Goal: Information Seeking & Learning: Learn about a topic

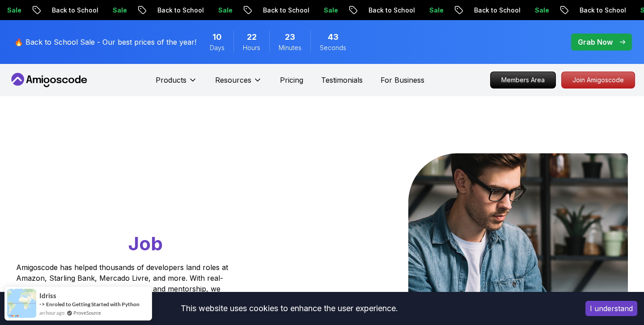
click at [168, 47] on p "🔥 Back to School Sale - Our best prices of the year!" at bounding box center [105, 42] width 182 height 11
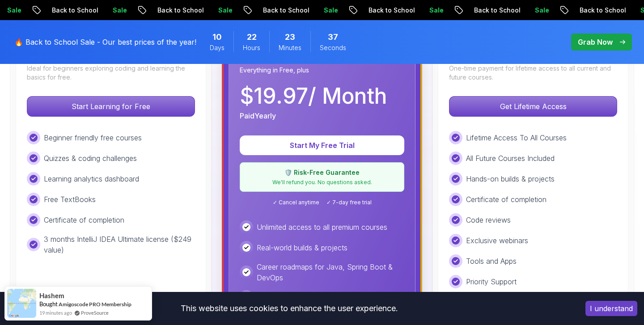
scroll to position [306, 0]
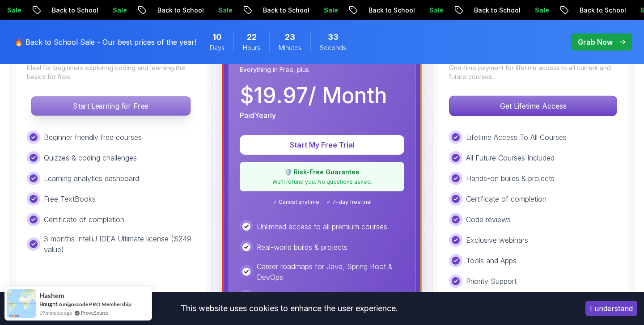
click at [105, 110] on p "Start Learning for Free" at bounding box center [110, 106] width 159 height 19
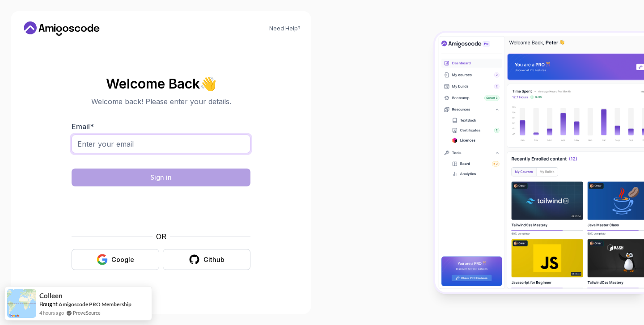
click at [109, 143] on input "Email *" at bounding box center [161, 144] width 179 height 19
type input "[EMAIL_ADDRESS][DOMAIN_NAME]"
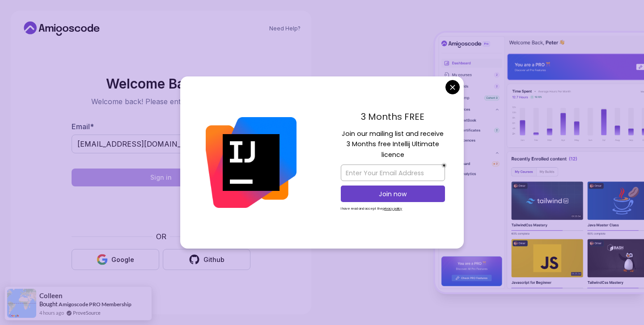
click at [452, 84] on body "Need Help? Welcome Back 👋 Welcome back! Please enter your details. Email * aksd…" at bounding box center [322, 162] width 644 height 325
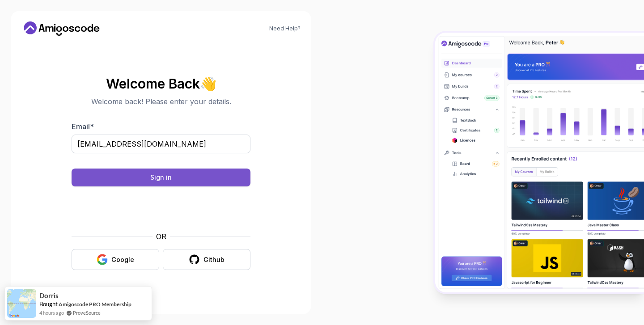
click at [182, 177] on button "Sign in" at bounding box center [161, 178] width 179 height 18
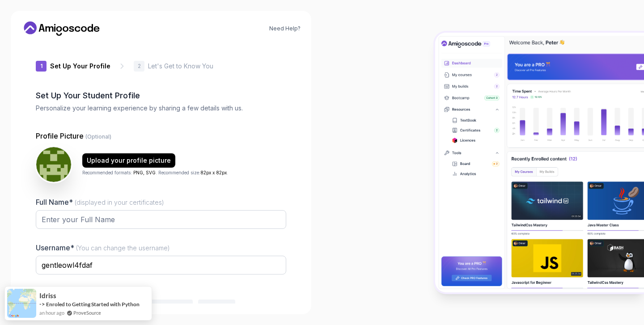
scroll to position [48, 0]
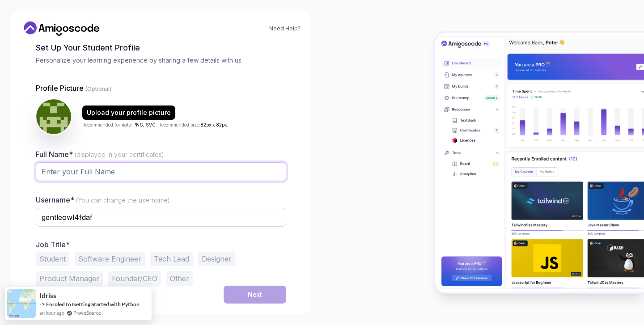
click at [110, 165] on input "Full Name* (displayed in your certificates)" at bounding box center [161, 171] width 250 height 19
type input "[PERSON_NAME]"
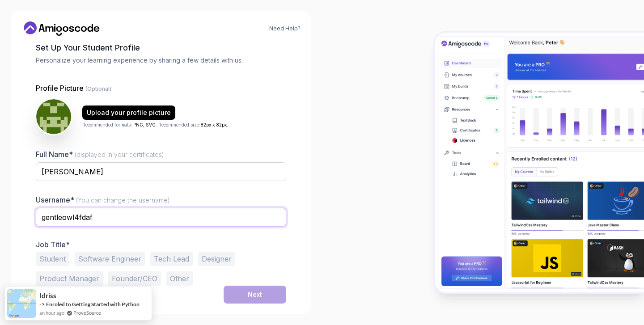
click at [105, 211] on input "gentleowl4fdaf" at bounding box center [161, 217] width 250 height 19
type input "[PERSON_NAME]"
type input "Komasan"
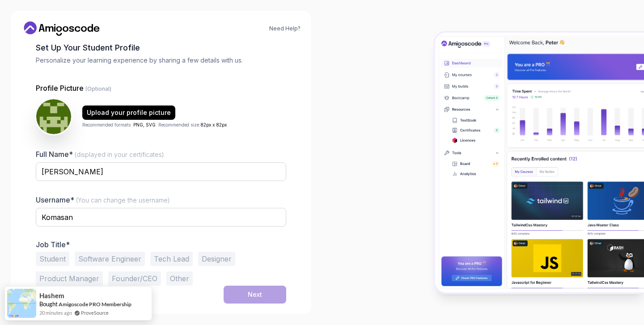
click at [59, 253] on button "Student" at bounding box center [53, 259] width 34 height 14
click at [261, 284] on div "Student Software Engineer Tech Lead Designer Product Manager Founder/CEO Other" at bounding box center [161, 269] width 250 height 34
click at [257, 293] on div "Next" at bounding box center [255, 294] width 14 height 9
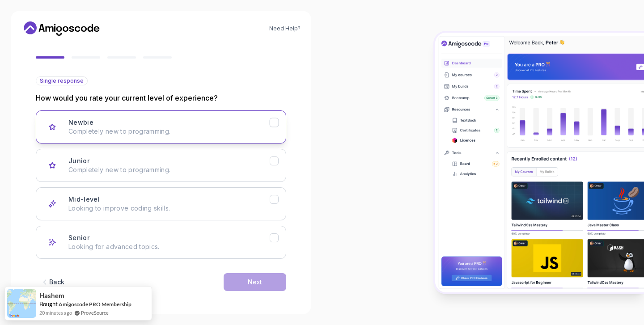
scroll to position [75, 0]
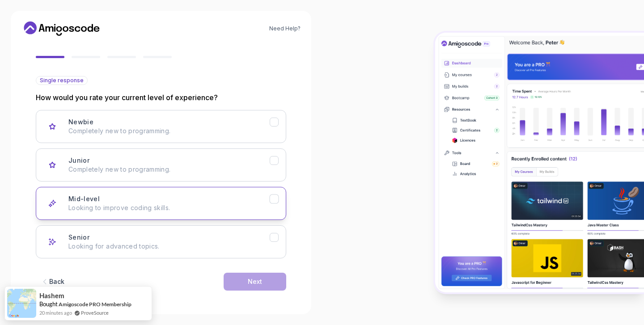
click at [227, 192] on button "Mid-level Looking to improve coding skills." at bounding box center [161, 203] width 250 height 33
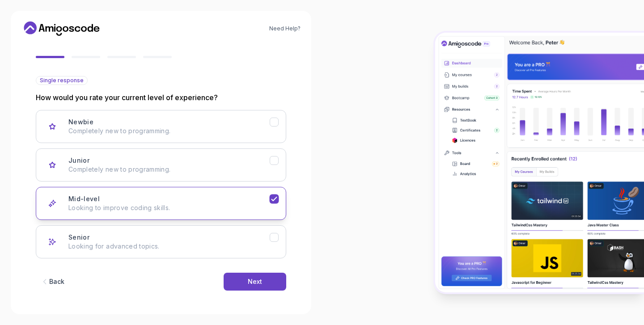
scroll to position [76, 0]
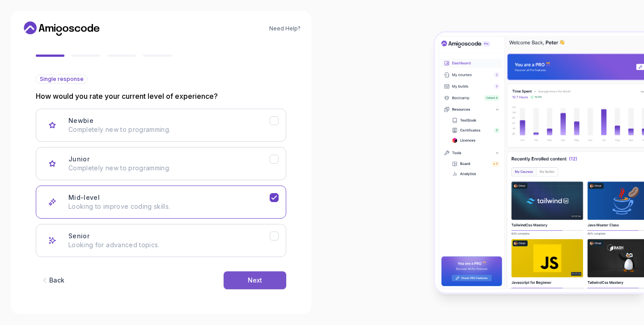
click at [253, 277] on div "Next" at bounding box center [255, 280] width 14 height 9
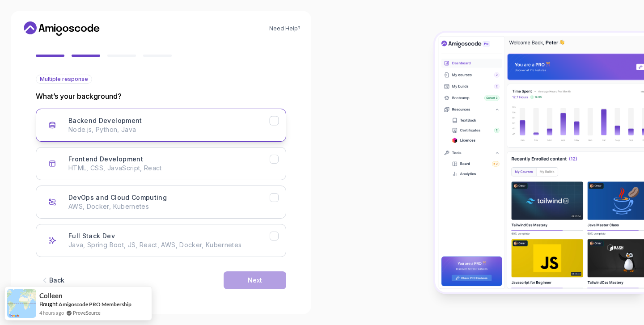
click at [237, 115] on button "Backend Development Node.js, Python, Java" at bounding box center [161, 125] width 250 height 33
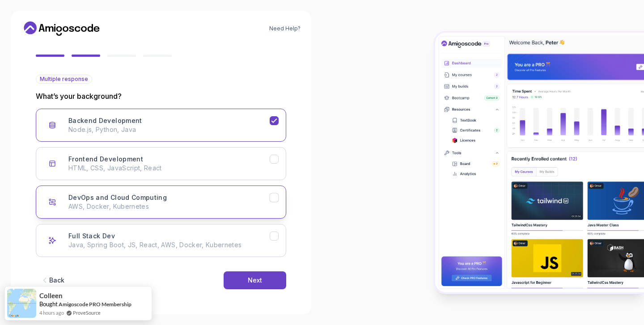
click at [277, 200] on icon "DevOps and Cloud Computing" at bounding box center [274, 198] width 8 height 8
click at [274, 198] on icon "DevOps and Cloud Computing" at bounding box center [274, 198] width 8 height 8
click at [263, 272] on button "Next" at bounding box center [254, 280] width 63 height 18
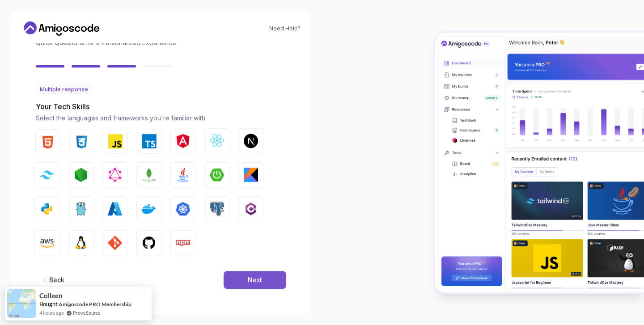
scroll to position [65, 0]
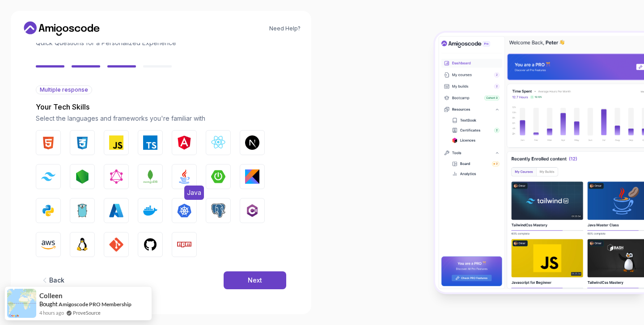
click at [186, 182] on img "button" at bounding box center [184, 176] width 14 height 14
click at [213, 178] on img "button" at bounding box center [218, 176] width 14 height 14
click at [83, 144] on img "button" at bounding box center [82, 142] width 14 height 14
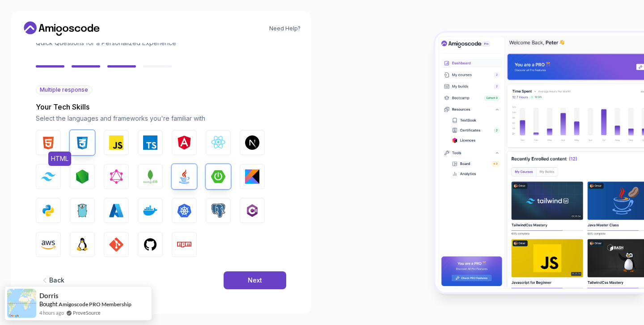
click at [48, 138] on img "button" at bounding box center [48, 142] width 14 height 14
click at [251, 283] on div "Next" at bounding box center [255, 280] width 14 height 9
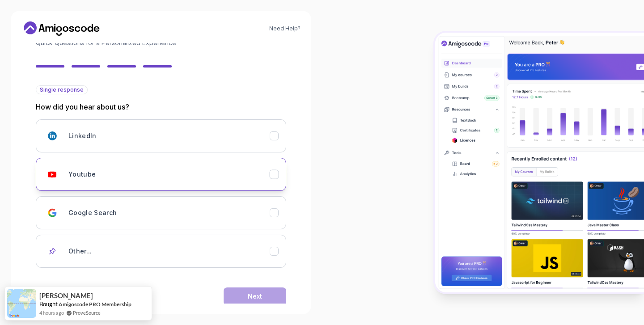
click at [264, 165] on div "Youtube" at bounding box center [168, 174] width 201 height 18
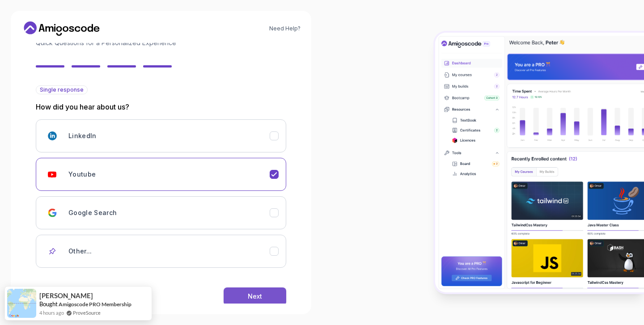
click at [254, 297] on div "Next" at bounding box center [255, 296] width 14 height 9
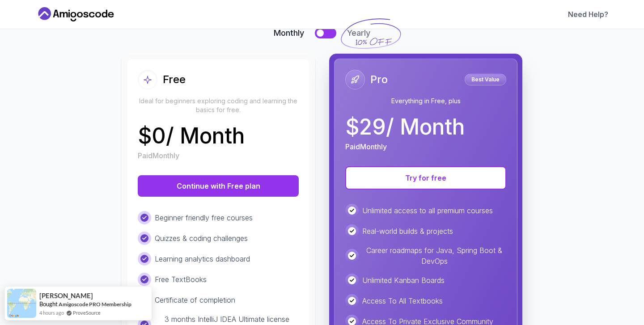
scroll to position [72, 0]
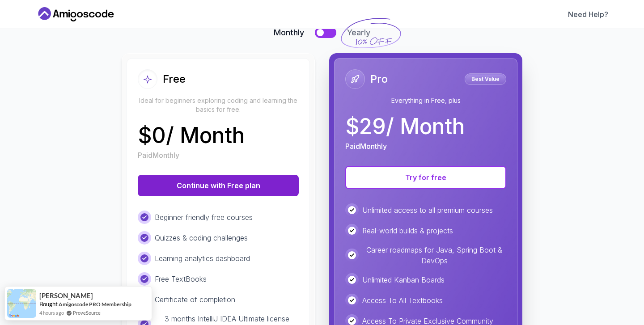
click at [268, 179] on button "Continue with Free plan" at bounding box center [218, 185] width 161 height 21
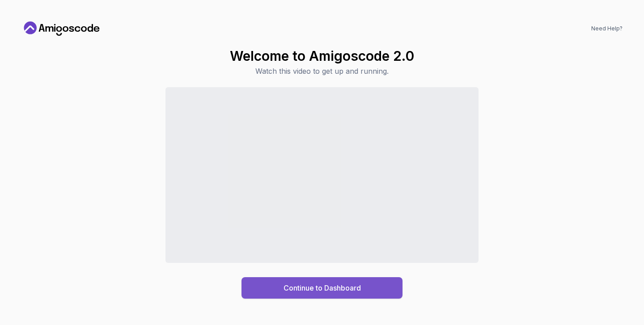
click at [309, 290] on div "Continue to Dashboard" at bounding box center [321, 287] width 77 height 11
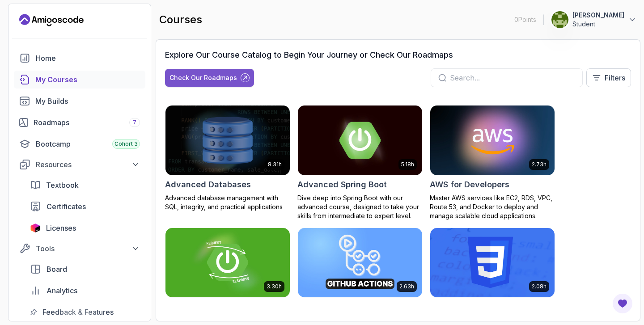
click at [242, 77] on icon at bounding box center [244, 77] width 7 height 7
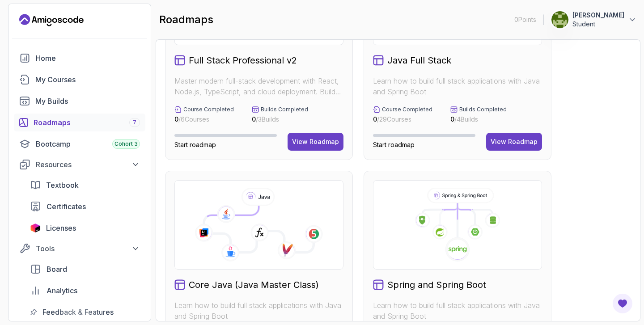
scroll to position [191, 0]
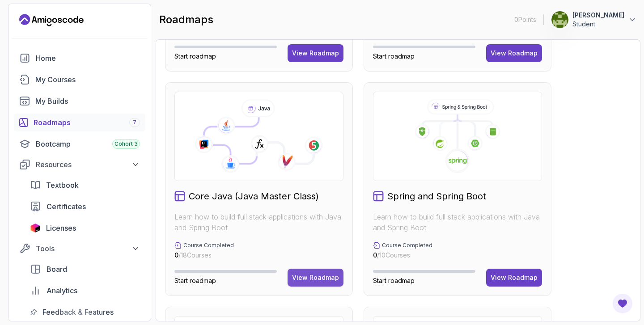
click at [306, 273] on div "View Roadmap" at bounding box center [315, 277] width 47 height 9
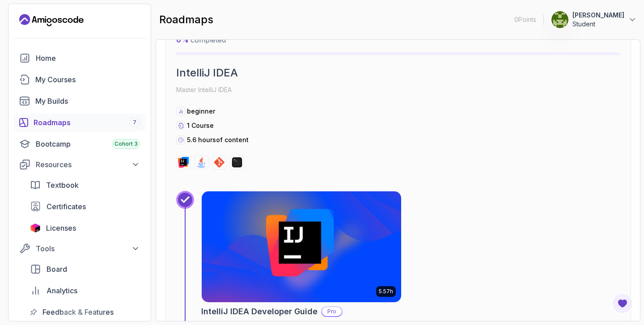
scroll to position [662, 0]
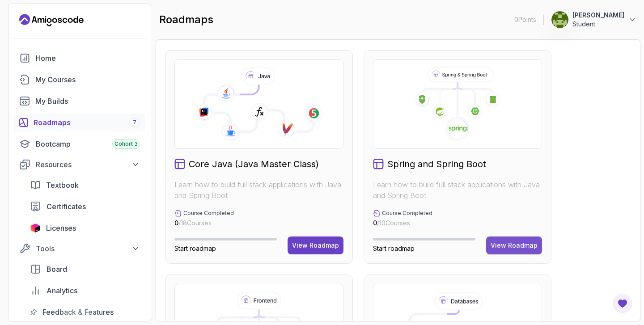
scroll to position [215, 0]
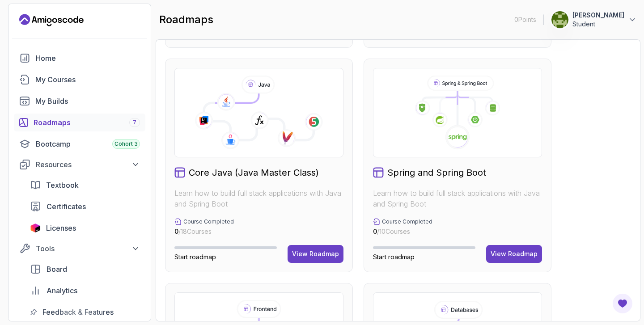
click at [505, 241] on div "Spring and Spring Boot Learn how to build full stack applications with Java and…" at bounding box center [457, 166] width 188 height 214
click at [510, 253] on div "View Roadmap" at bounding box center [513, 253] width 47 height 9
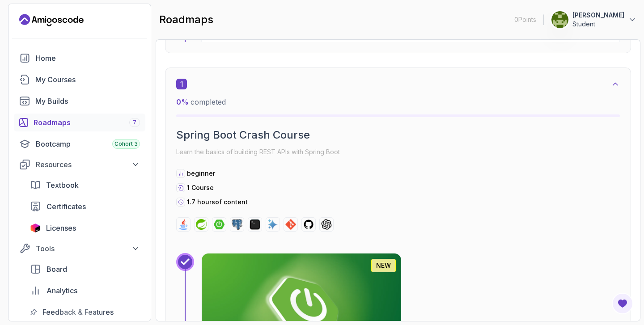
scroll to position [220, 0]
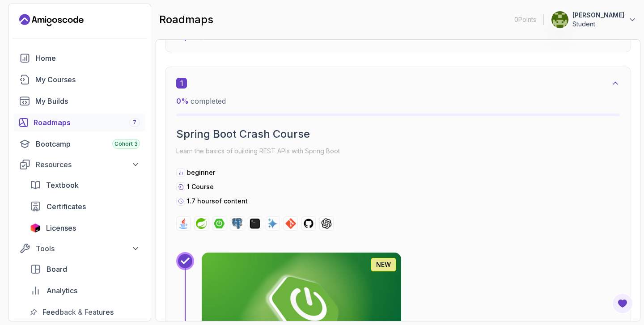
click at [312, 215] on div "1 0 % completed Spring Boot Crash Course Learn the basics of building REST APIs…" at bounding box center [397, 154] width 443 height 153
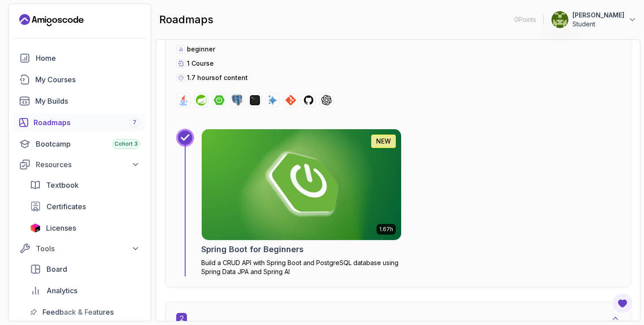
click at [263, 190] on img at bounding box center [301, 184] width 199 height 111
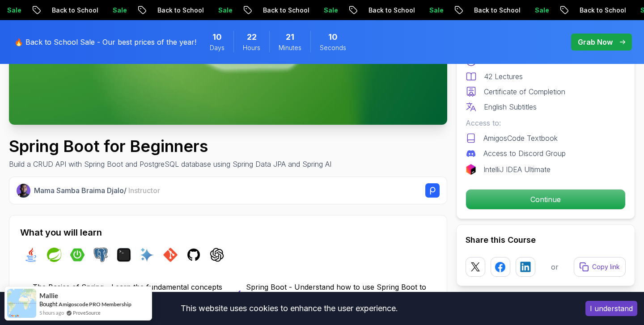
scroll to position [351, 0]
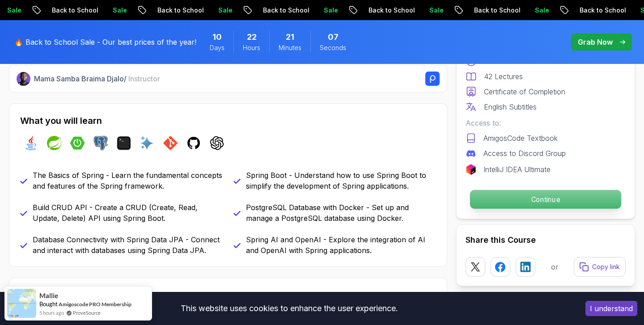
click at [489, 194] on p "Continue" at bounding box center [545, 199] width 151 height 19
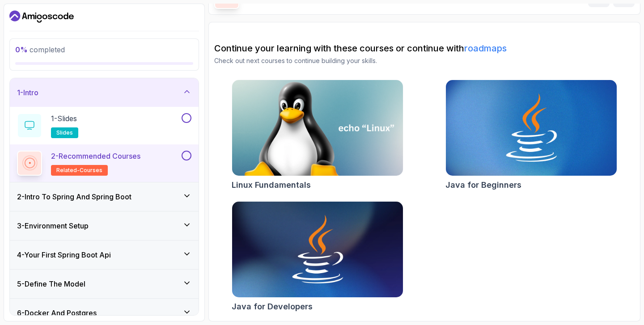
scroll to position [58, 0]
click at [184, 115] on button at bounding box center [186, 118] width 10 height 10
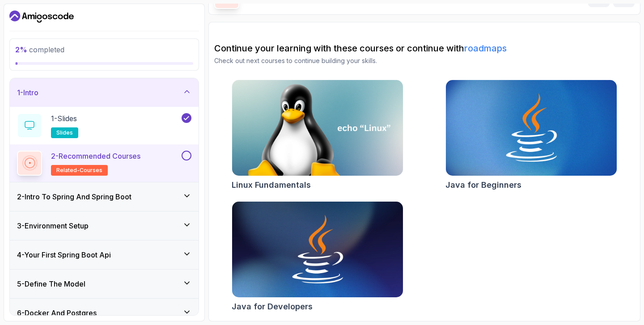
click at [140, 193] on div "2 - Intro To Spring And Spring Boot" at bounding box center [104, 196] width 174 height 11
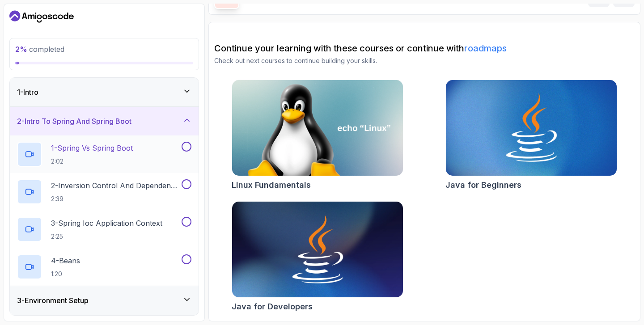
click at [119, 149] on p "1 - Spring Vs Spring Boot" at bounding box center [92, 148] width 82 height 11
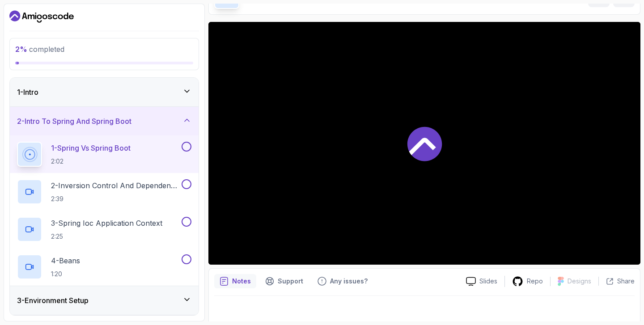
click at [439, 150] on icon at bounding box center [424, 143] width 34 height 34
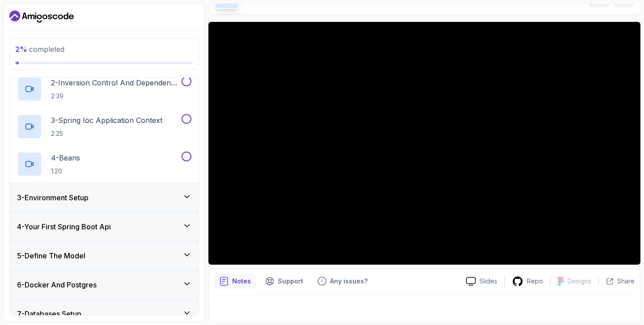
click at [132, 200] on div "3 - Environment Setup" at bounding box center [104, 197] width 174 height 11
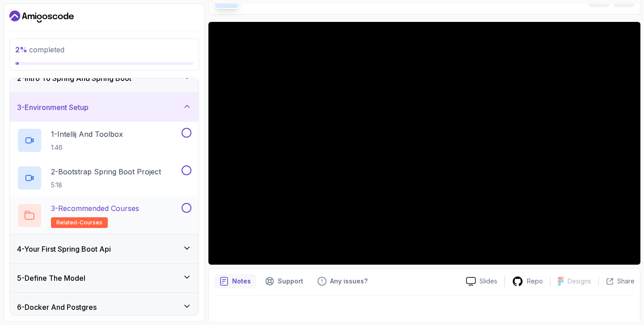
scroll to position [36, 0]
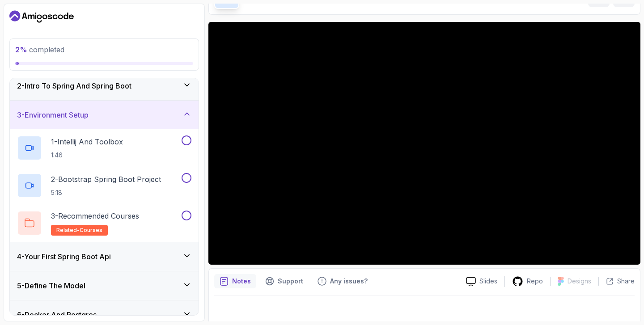
click at [169, 108] on div "3 - Environment Setup" at bounding box center [104, 115] width 189 height 29
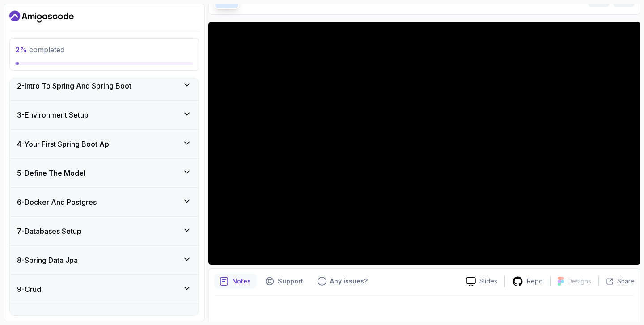
click at [176, 94] on div "2 - Intro To Spring And Spring Boot" at bounding box center [104, 86] width 189 height 29
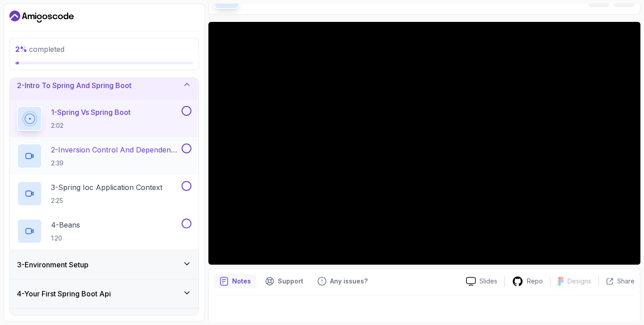
click at [94, 156] on h2 "2 - Inversion Control And Dependency Injection 2:39" at bounding box center [115, 155] width 129 height 23
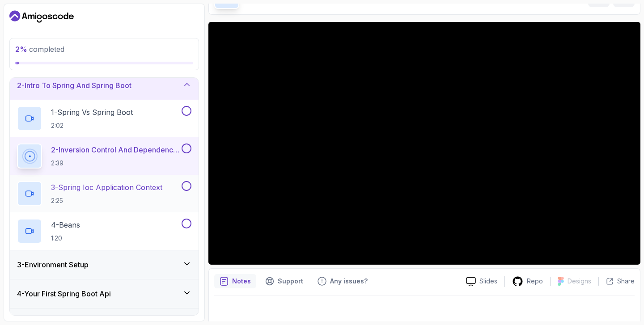
click at [65, 195] on h2 "3 - Spring Ioc Application Context 2:25" at bounding box center [106, 193] width 111 height 23
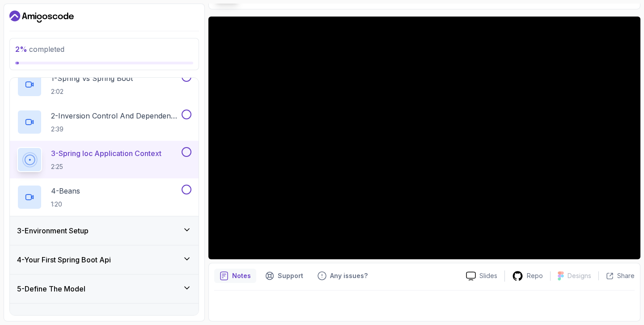
scroll to position [75, 0]
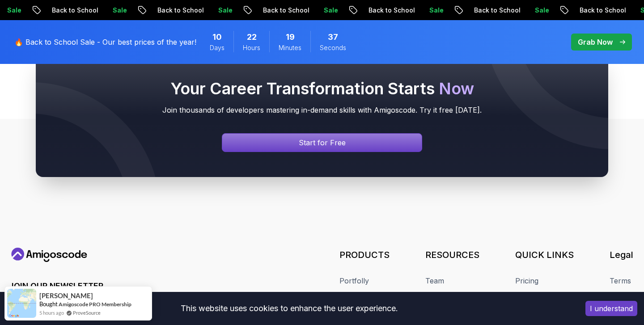
scroll to position [270, 0]
